Goal: Find specific page/section: Find specific page/section

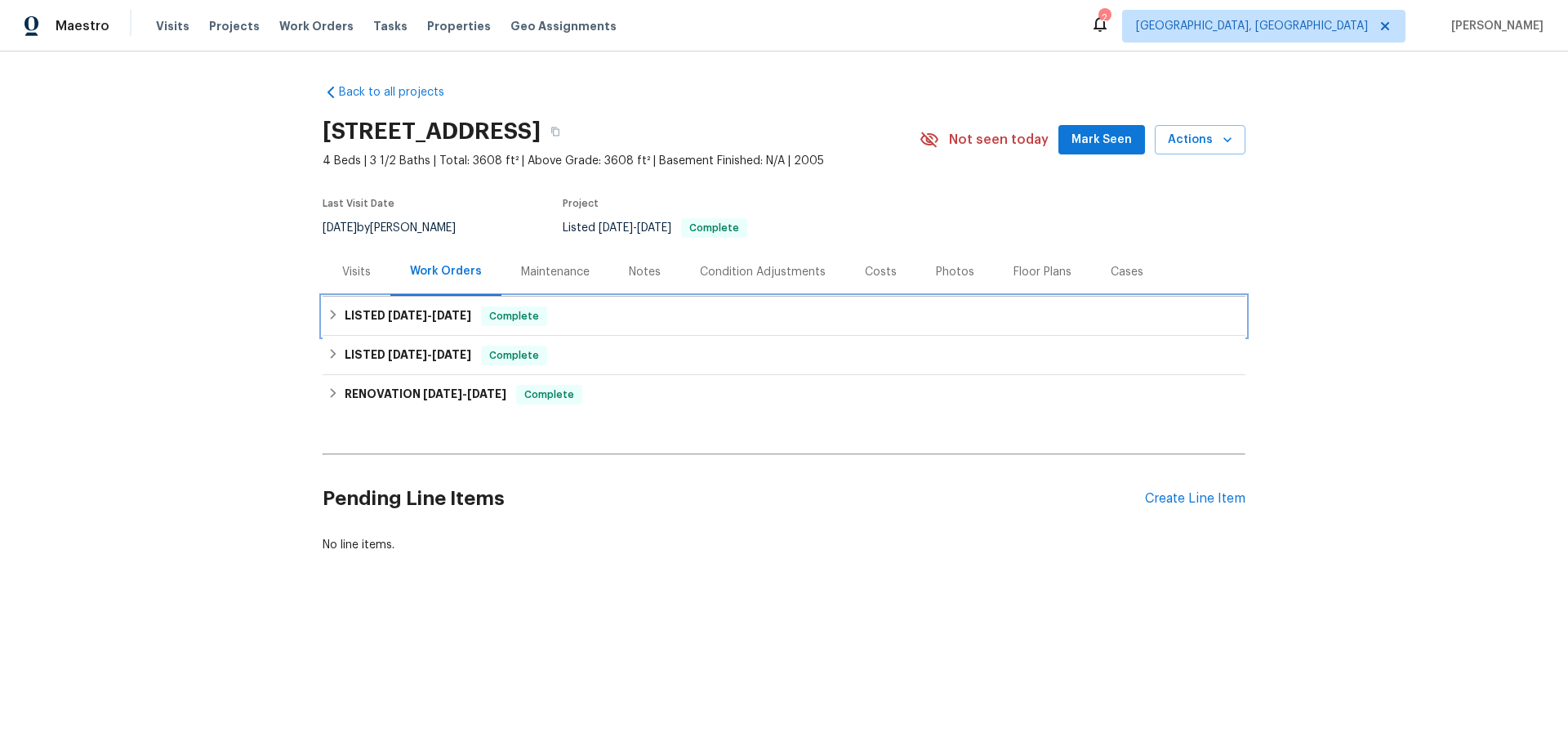
click at [334, 313] on icon at bounding box center [333, 314] width 12 height 12
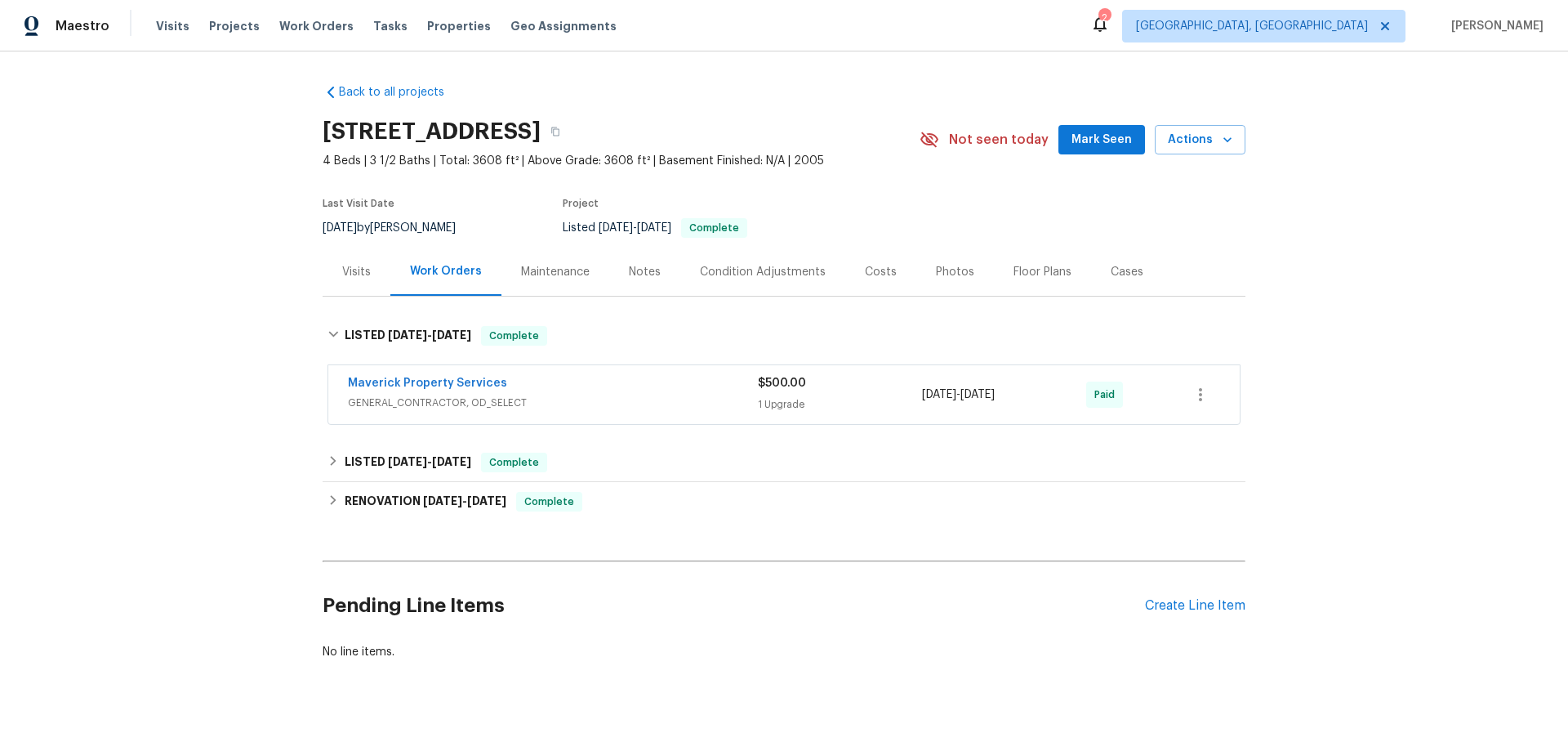
click at [648, 410] on span "GENERAL_CONTRACTOR, OD_SELECT" at bounding box center [552, 403] width 410 height 16
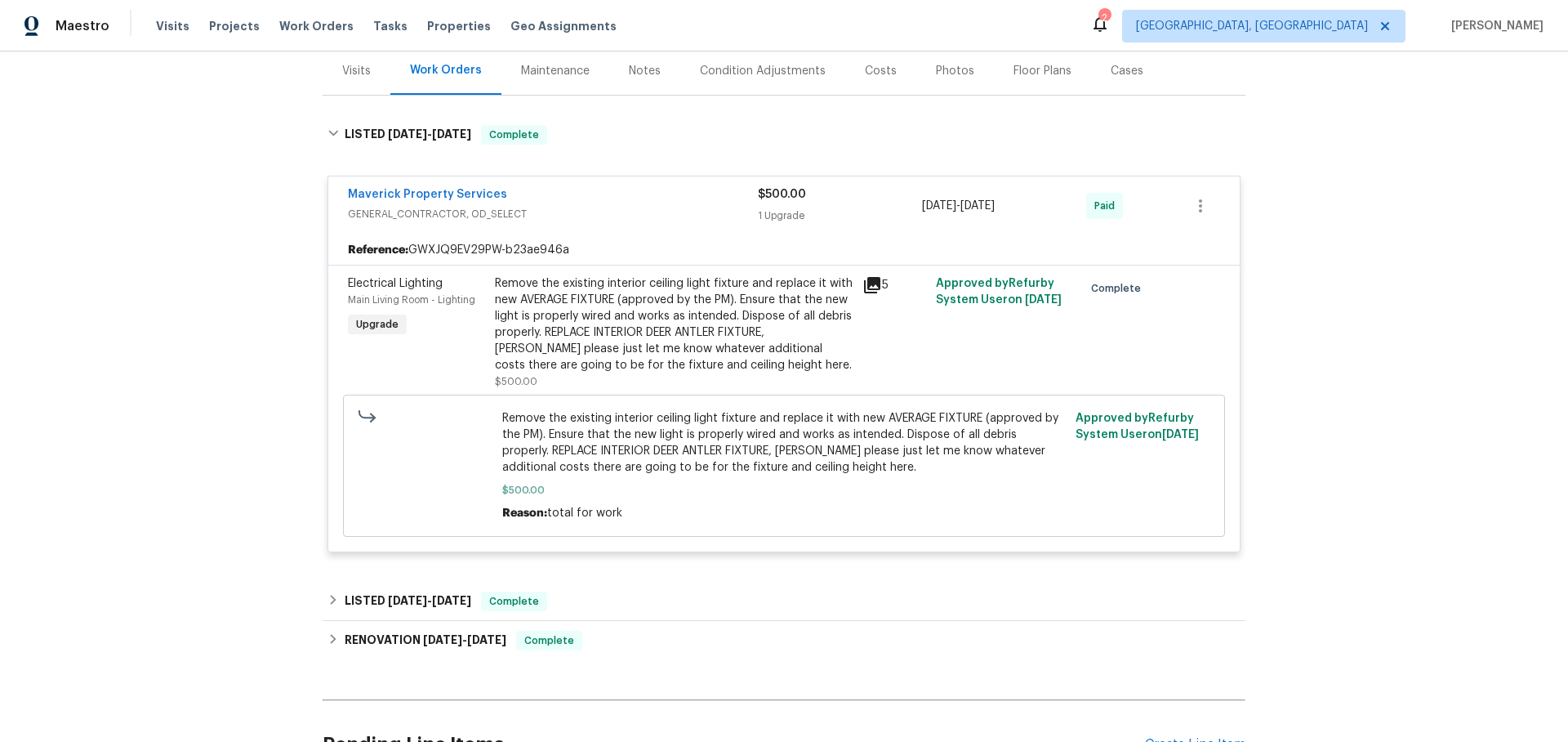
scroll to position [370, 0]
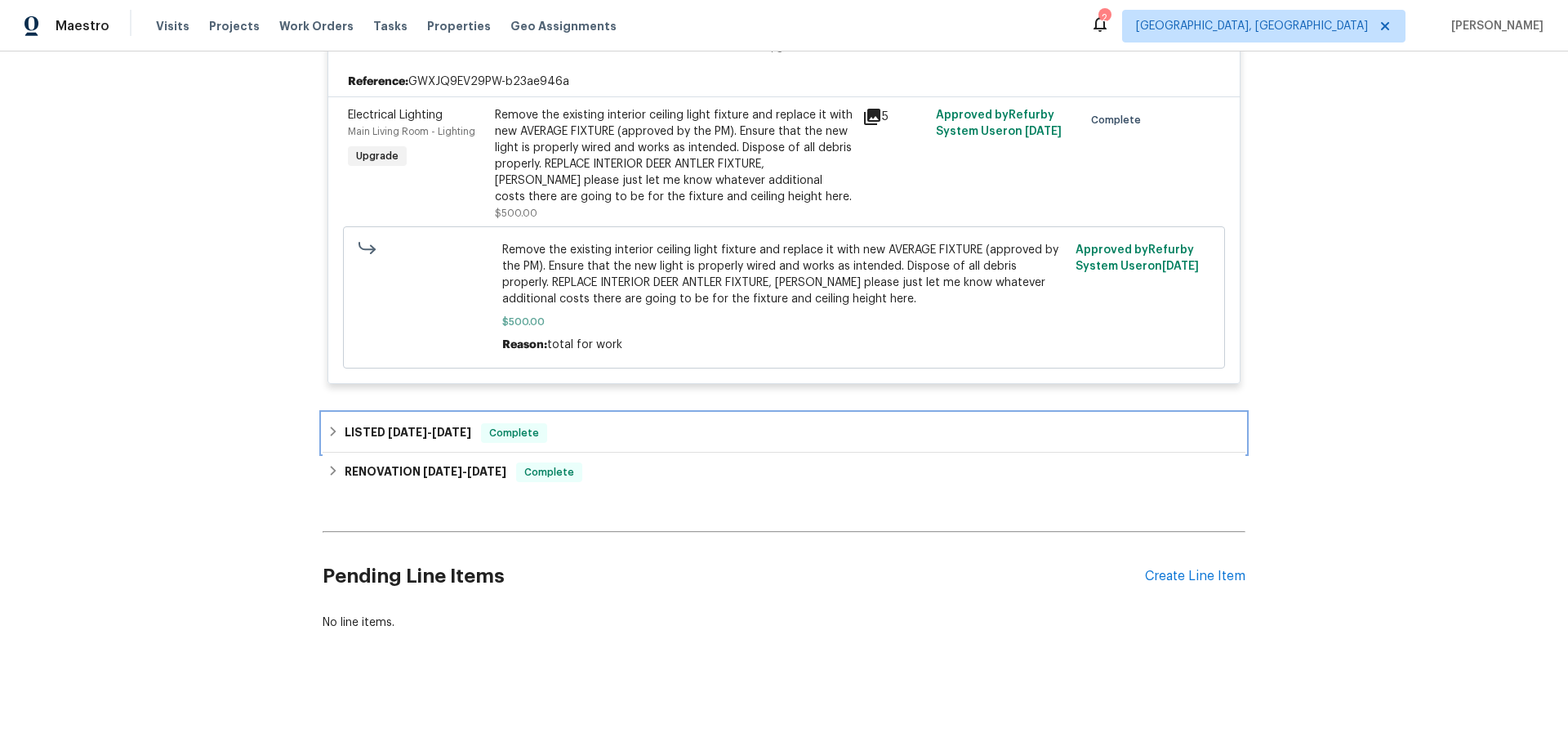
click at [334, 428] on icon at bounding box center [333, 431] width 12 height 12
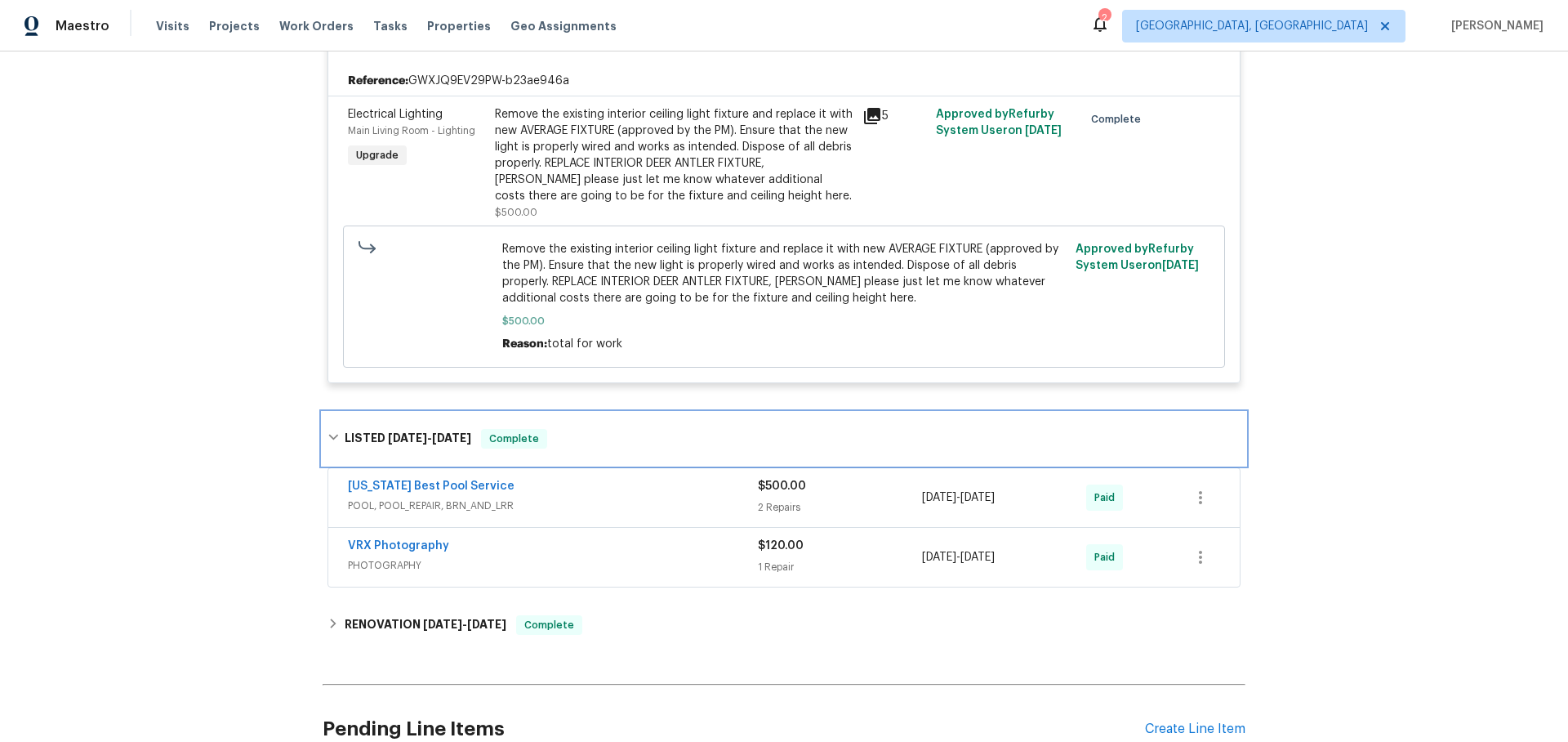
scroll to position [456, 0]
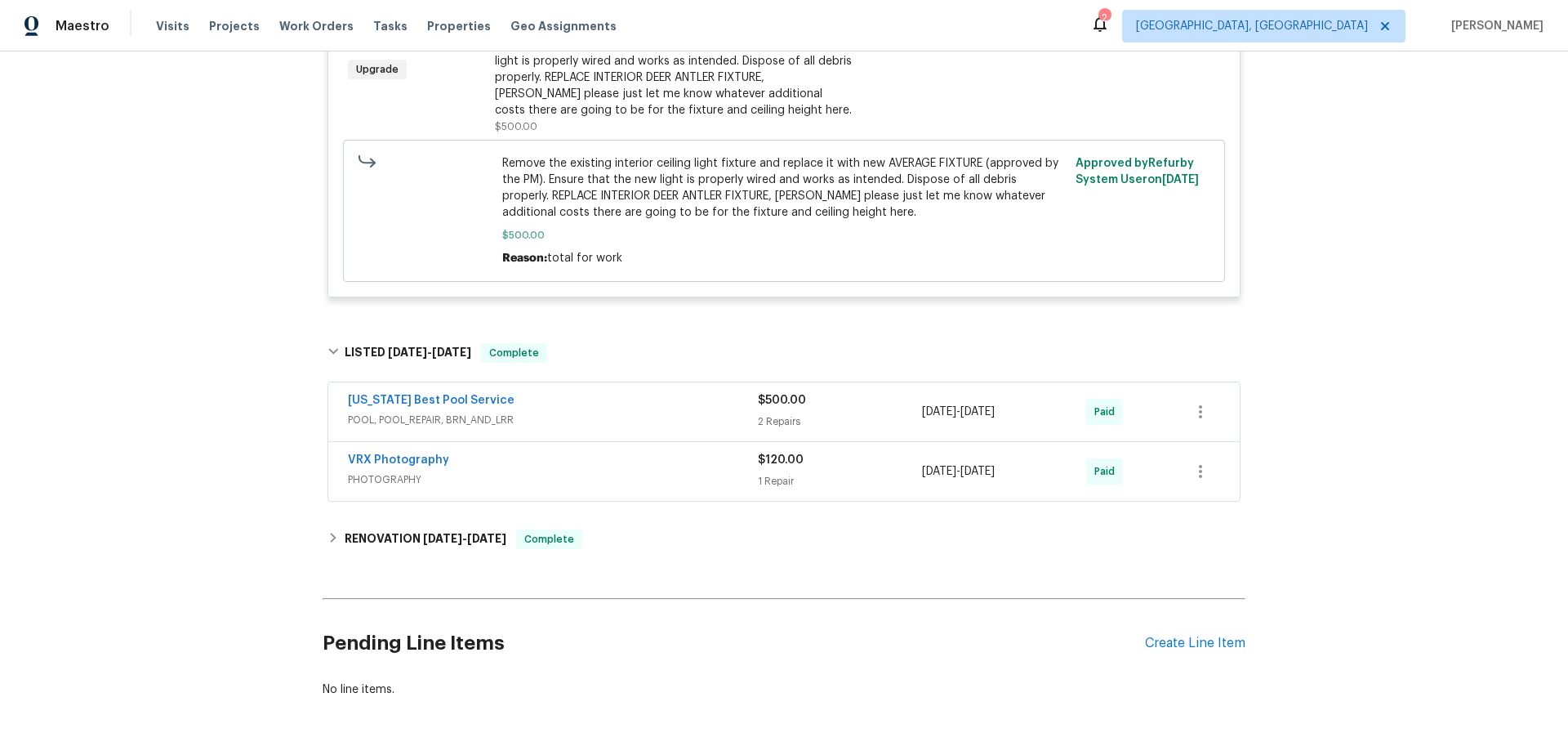
click at [583, 421] on span "POOL, POOL_REPAIR, BRN_AND_LRR" at bounding box center [552, 420] width 410 height 16
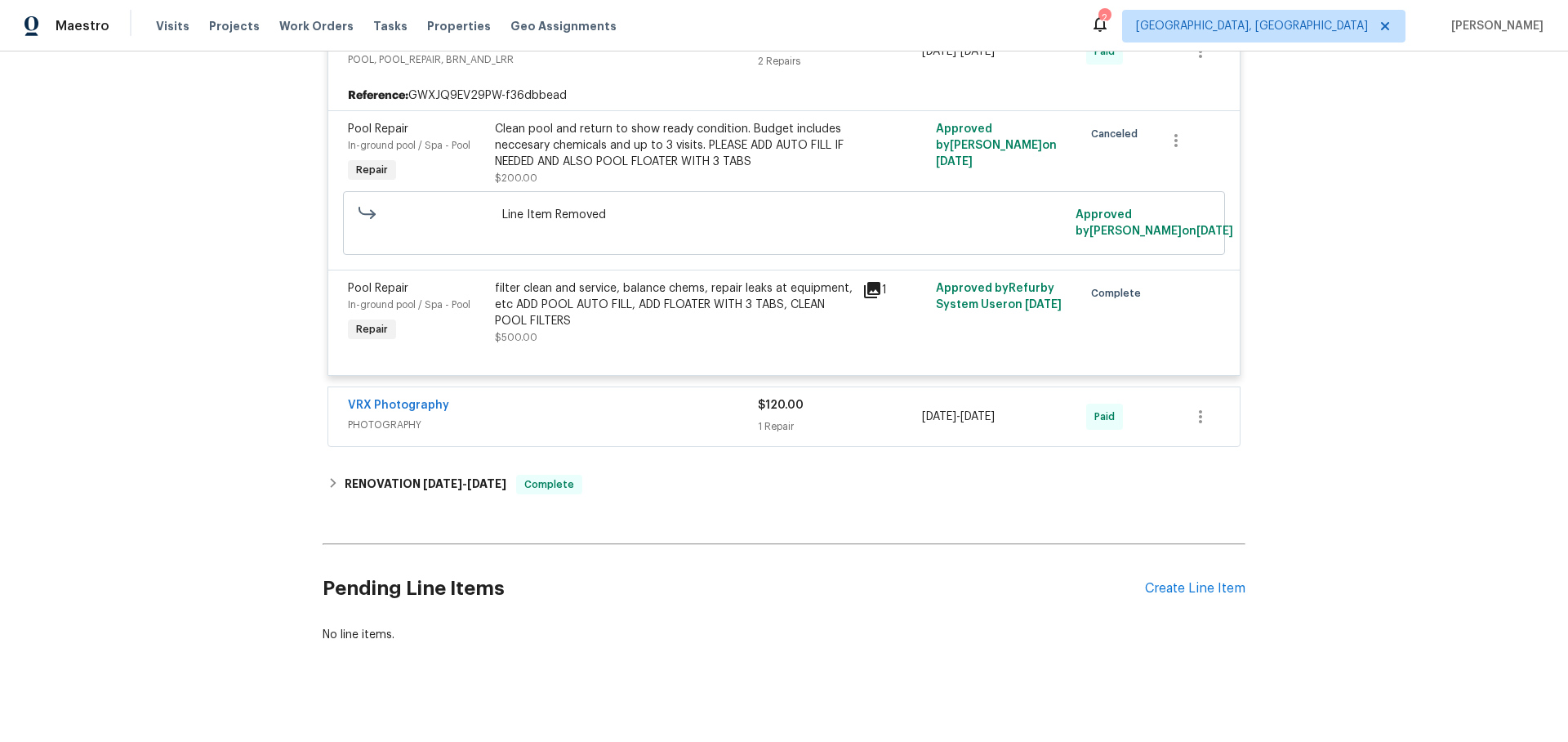
scroll to position [842, 0]
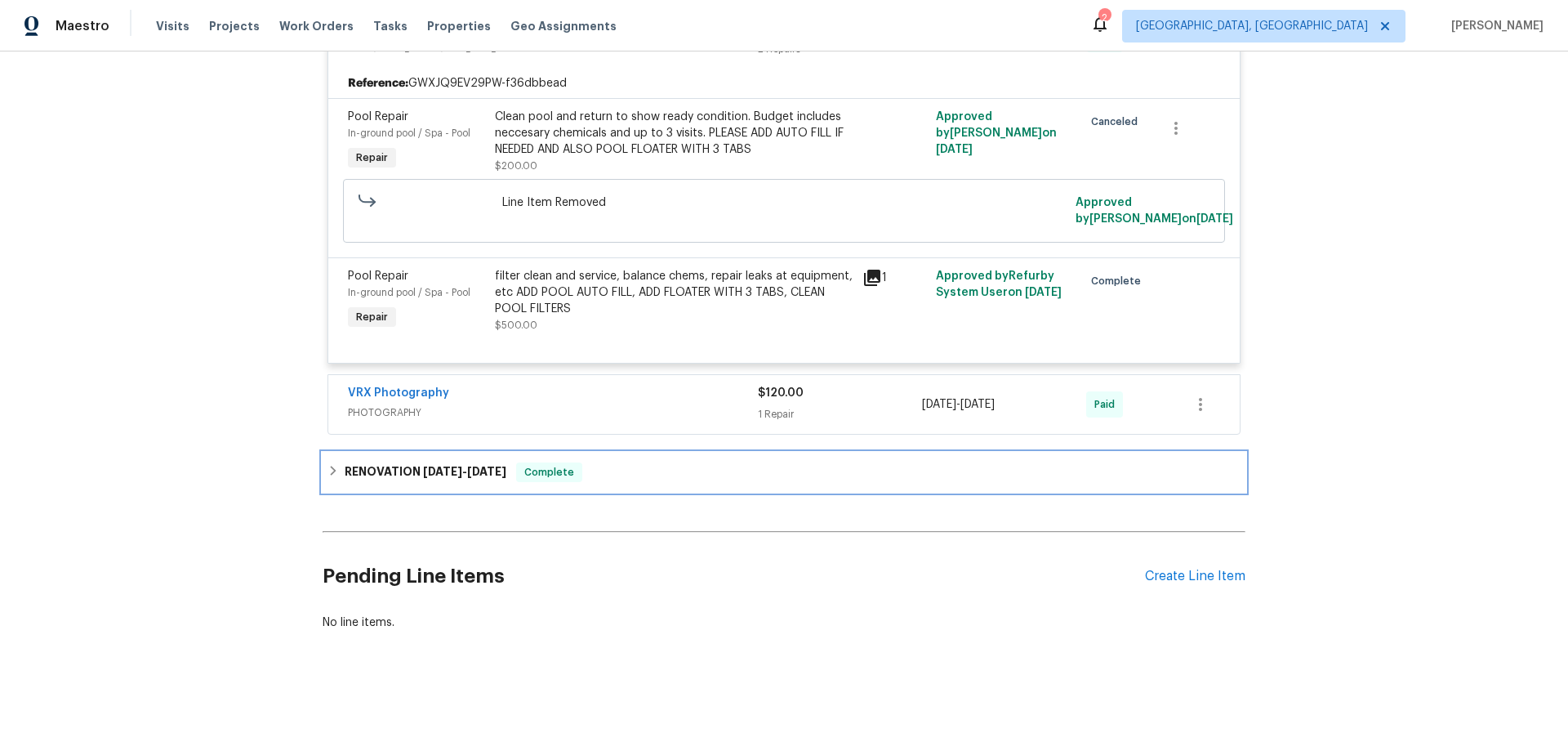
drag, startPoint x: 333, startPoint y: 468, endPoint x: 311, endPoint y: 452, distance: 27.2
click at [333, 468] on icon at bounding box center [334, 470] width 5 height 10
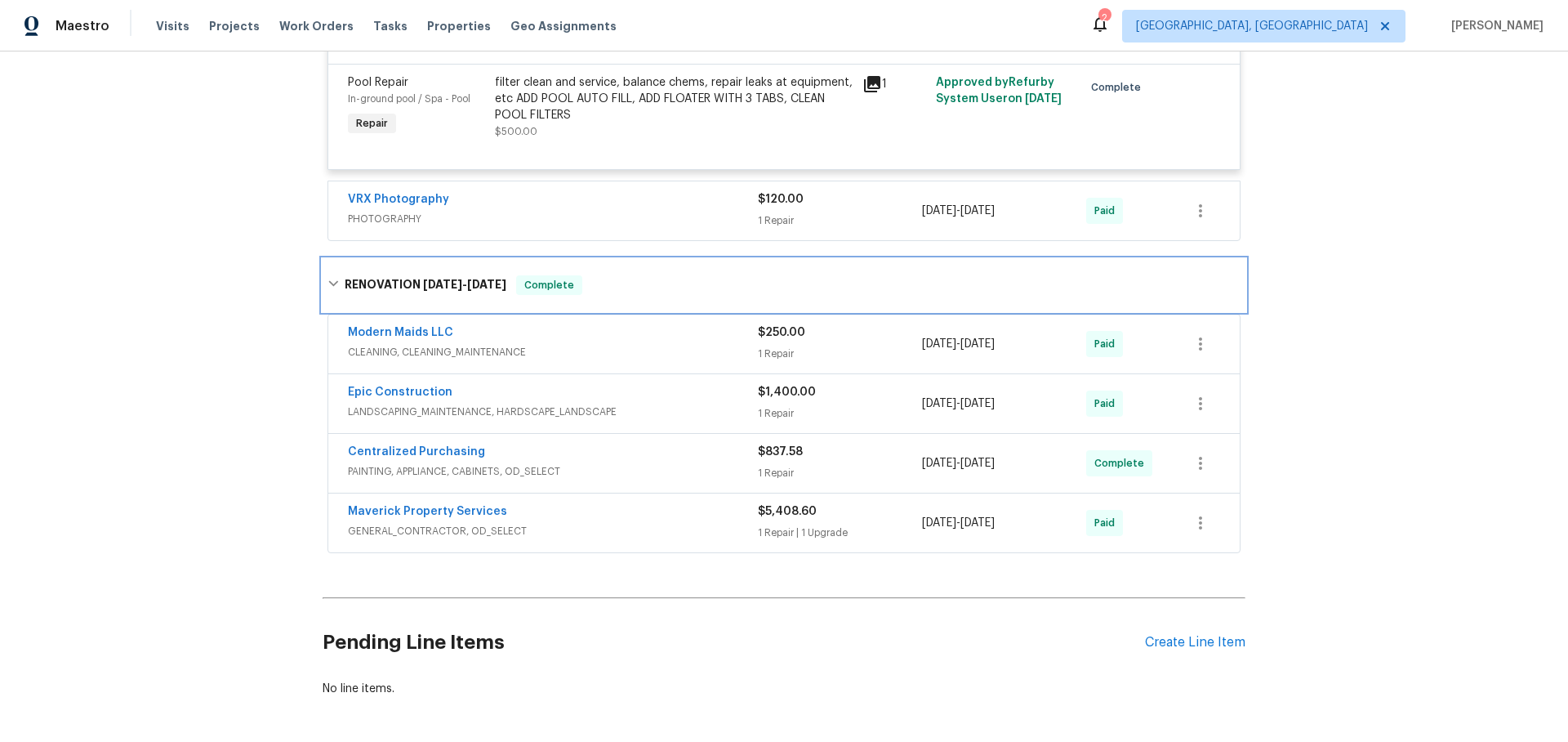
scroll to position [1035, 0]
click at [621, 529] on span "GENERAL_CONTRACTOR, OD_SELECT" at bounding box center [552, 530] width 410 height 16
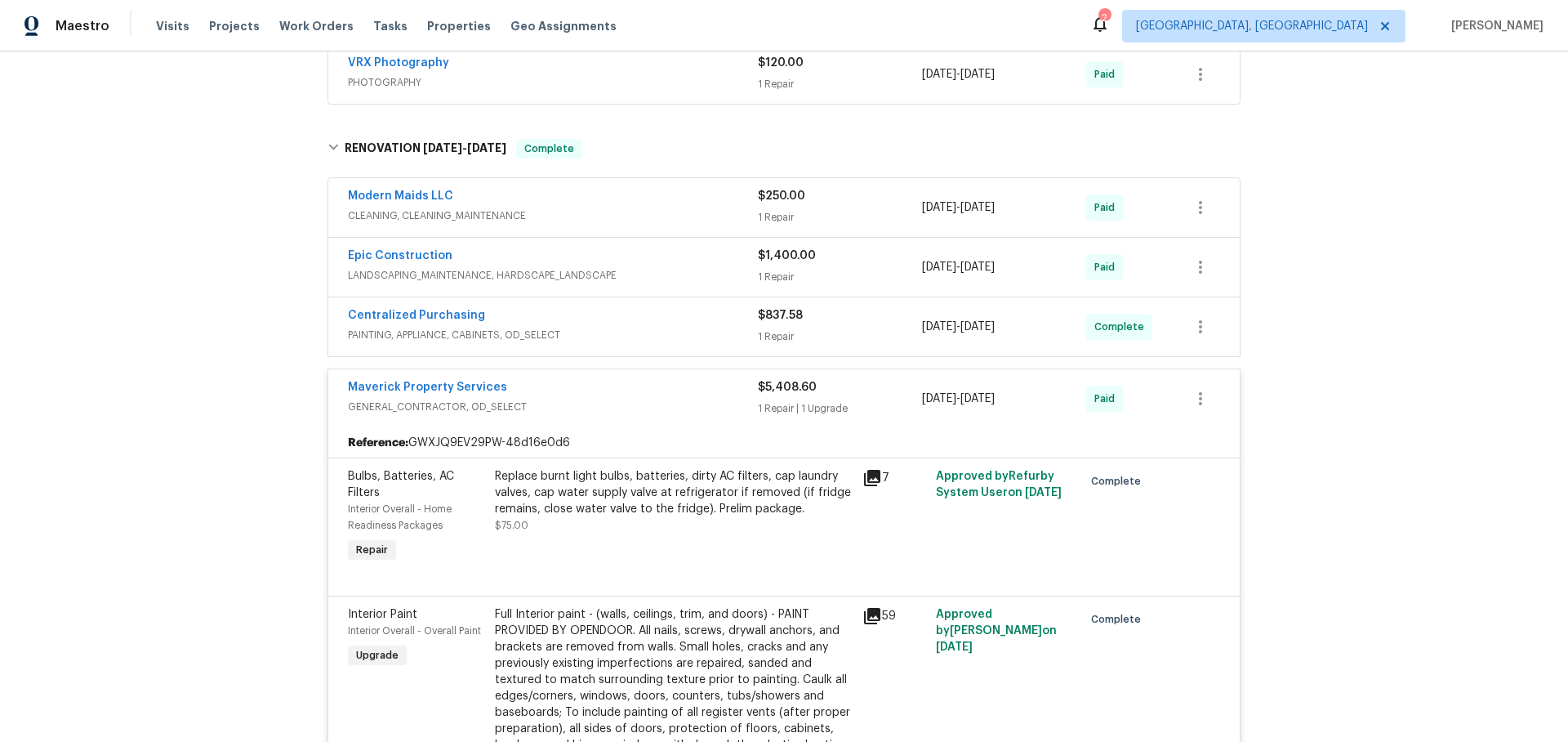
scroll to position [1169, 0]
click at [568, 320] on div "Centralized Purchasing" at bounding box center [552, 320] width 410 height 19
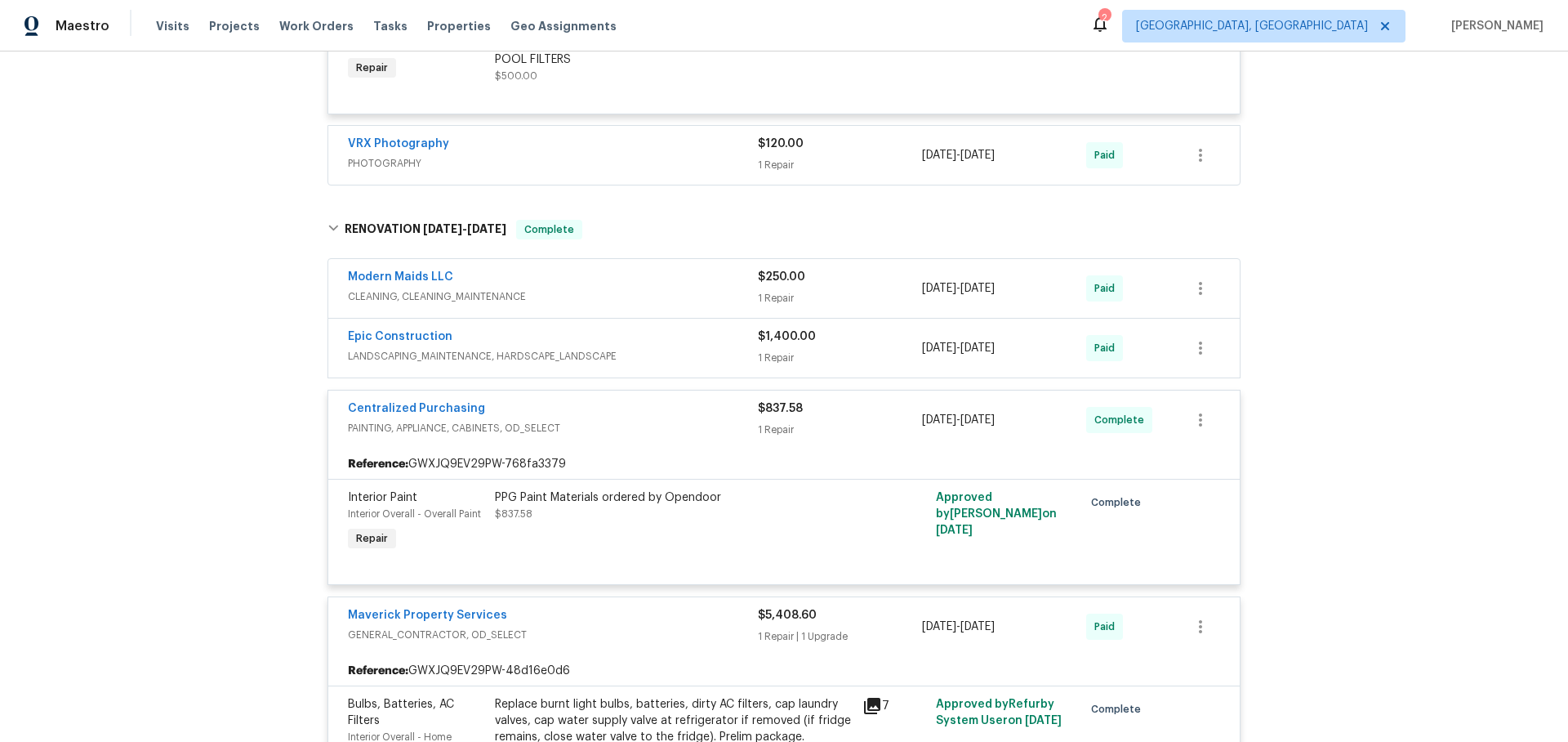
click at [642, 338] on div "Epic Construction" at bounding box center [552, 338] width 410 height 19
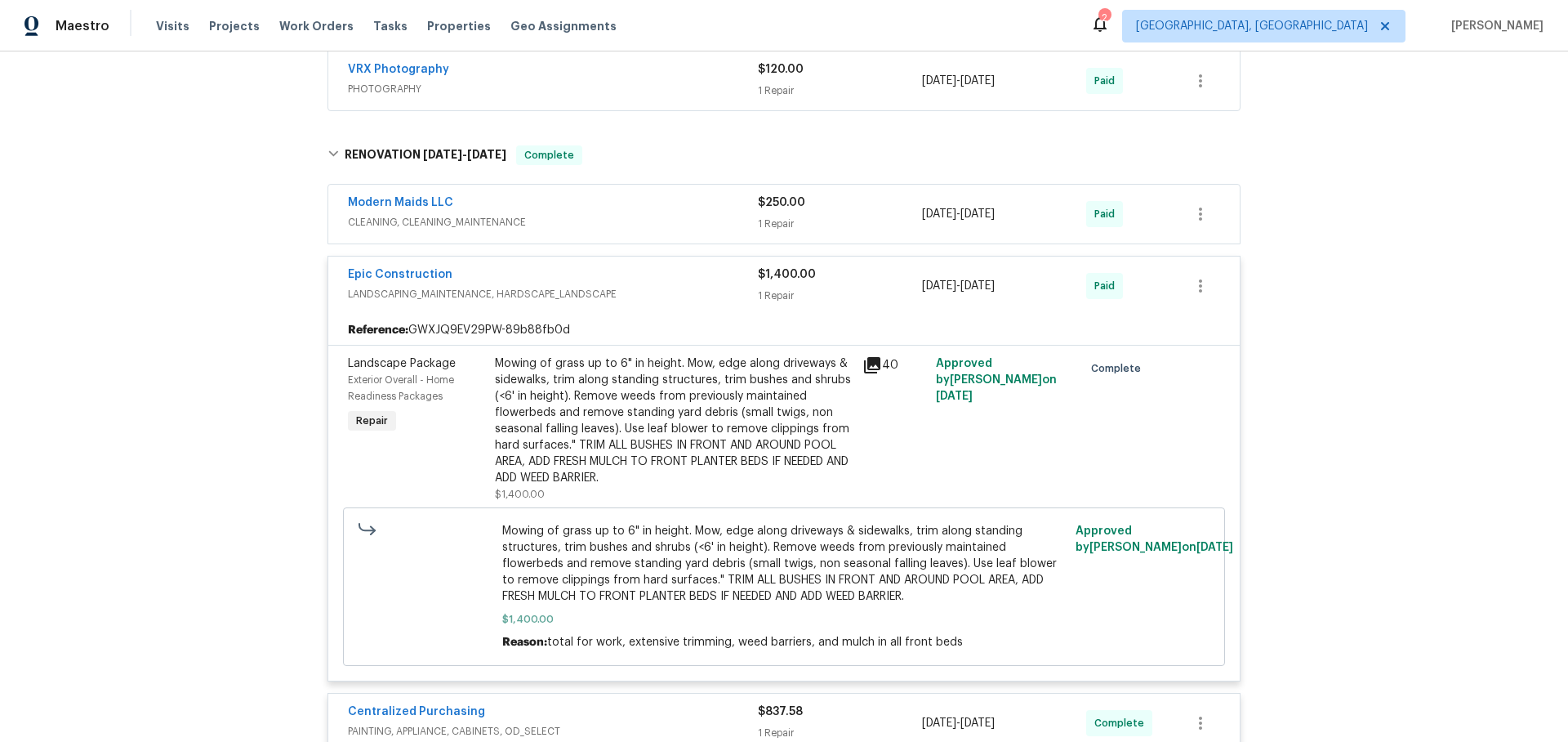
scroll to position [1163, 0]
click at [642, 213] on div "Modern Maids LLC" at bounding box center [552, 205] width 410 height 19
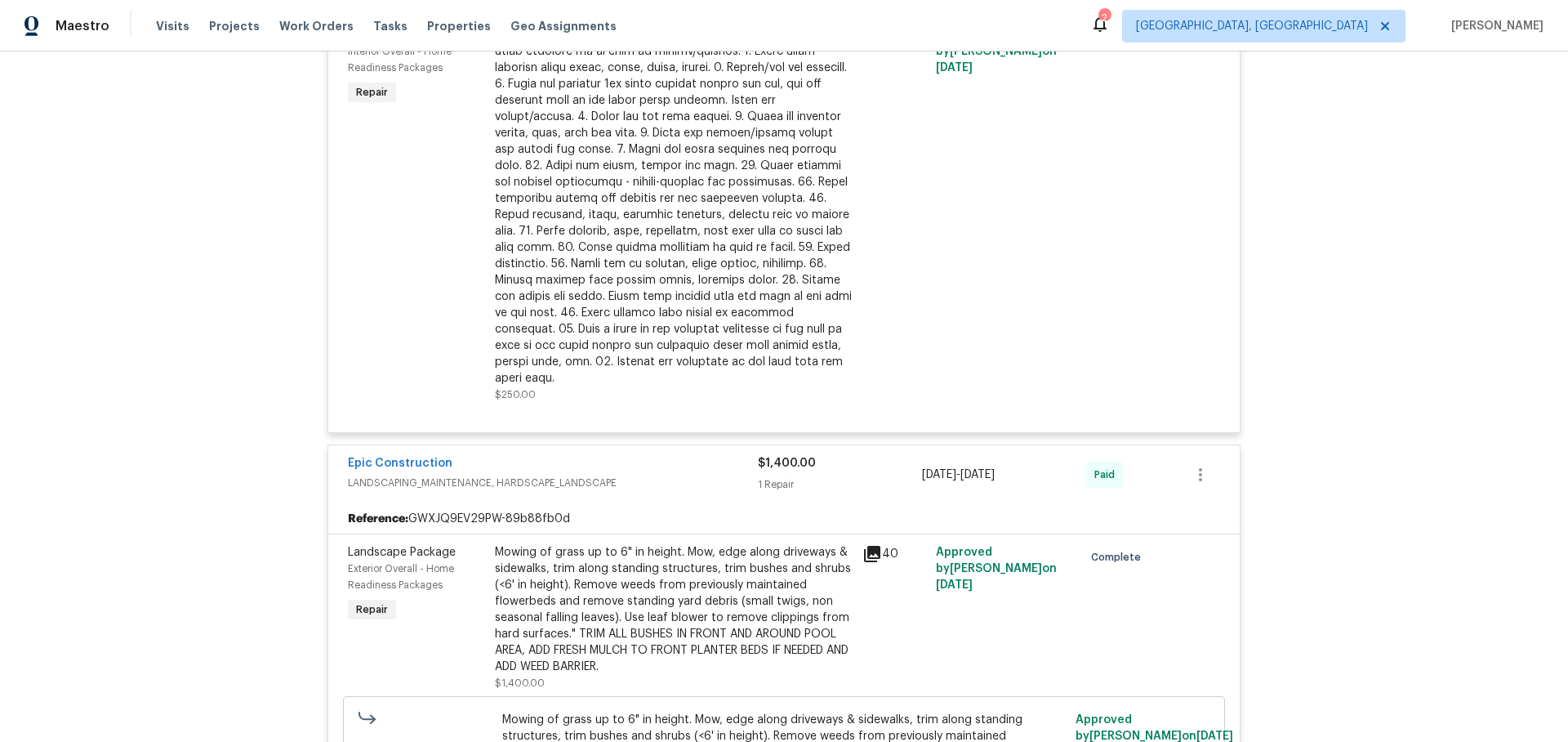
scroll to position [1486, 0]
